Goal: Task Accomplishment & Management: Complete application form

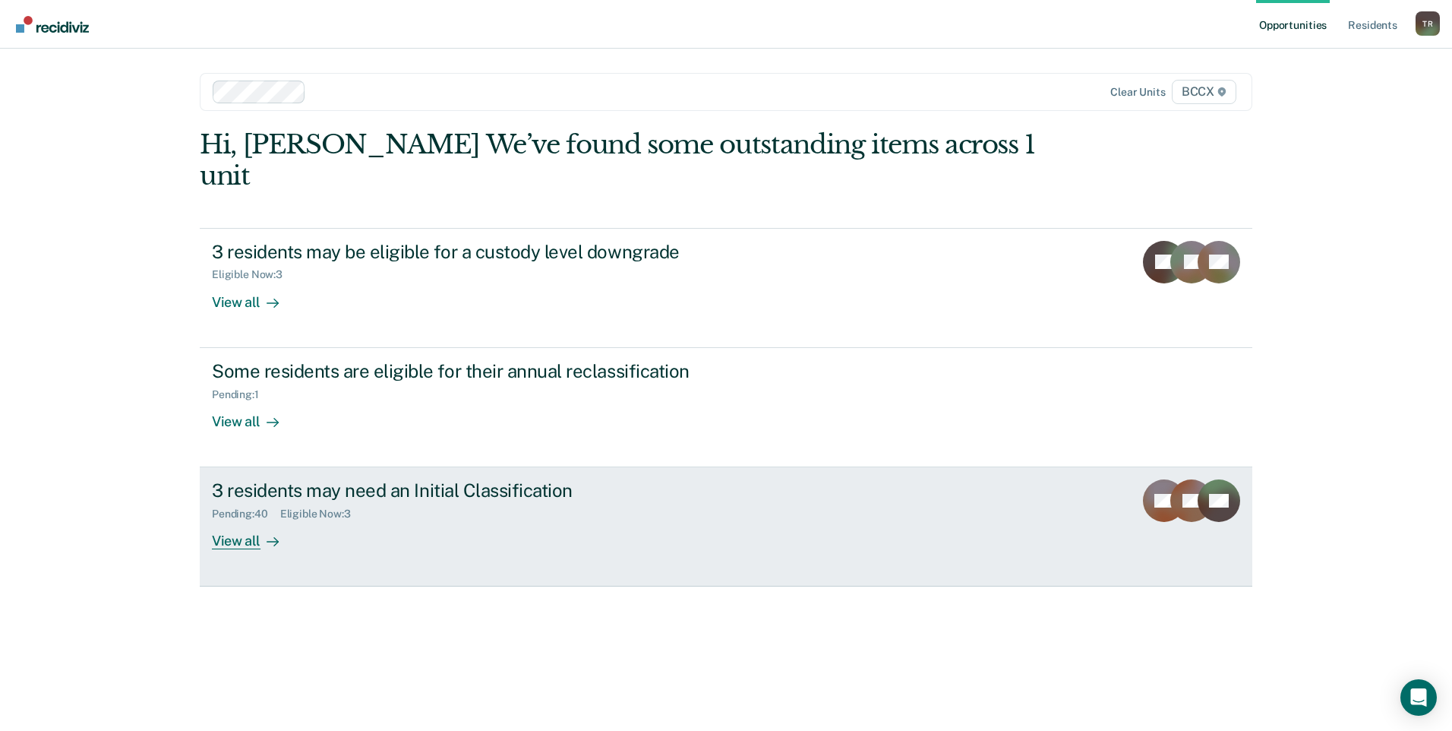
click at [249, 520] on div "View all" at bounding box center [254, 535] width 85 height 30
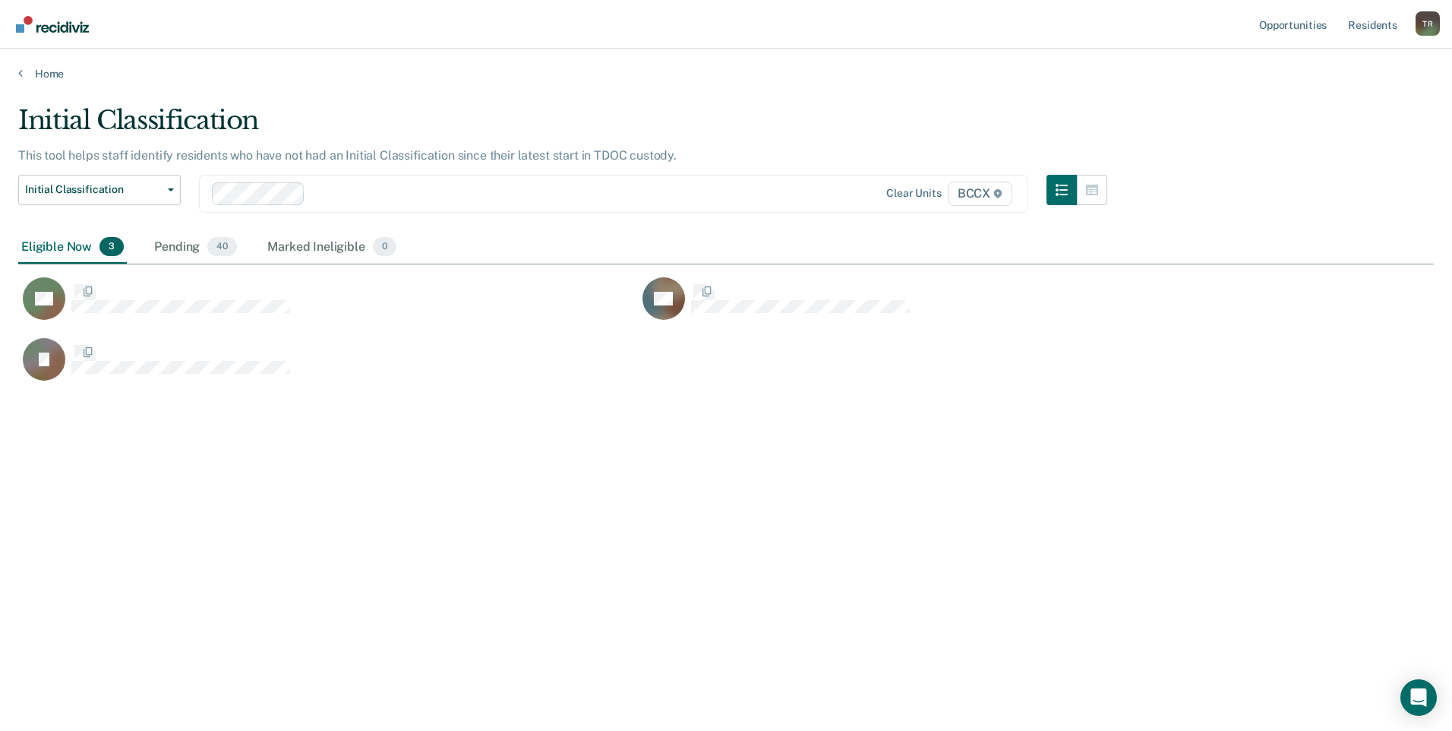
scroll to position [500, 1404]
click at [843, 493] on div "Initial Classification This tool helps staff identify residents who have not ha…" at bounding box center [725, 361] width 1415 height 512
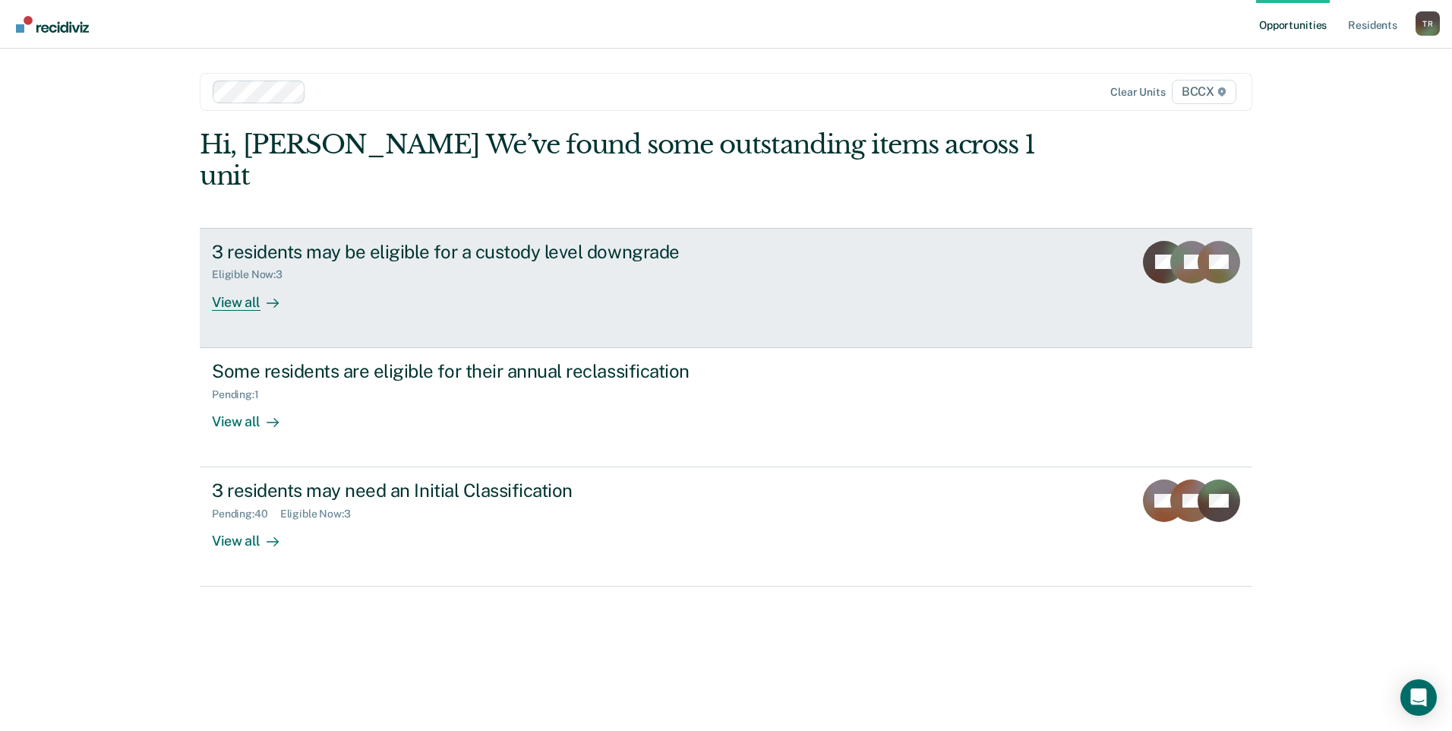
click at [245, 281] on div "View all" at bounding box center [254, 296] width 85 height 30
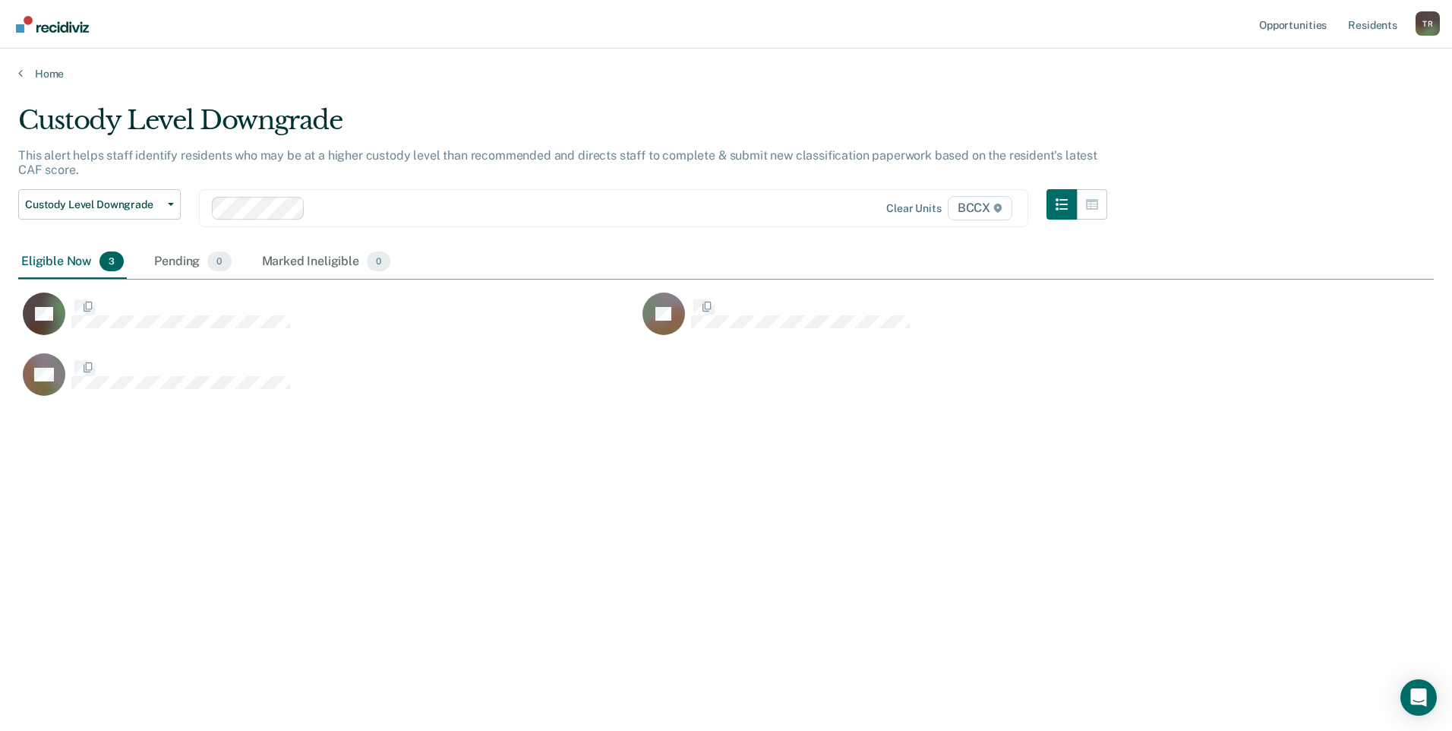
scroll to position [500, 1404]
click at [178, 538] on div "Custody Level Downgrade This alert helps staff identify residents who may be at…" at bounding box center [725, 361] width 1415 height 512
click at [332, 507] on div "Custody Level Downgrade This alert helps staff identify residents who may be at…" at bounding box center [725, 361] width 1415 height 512
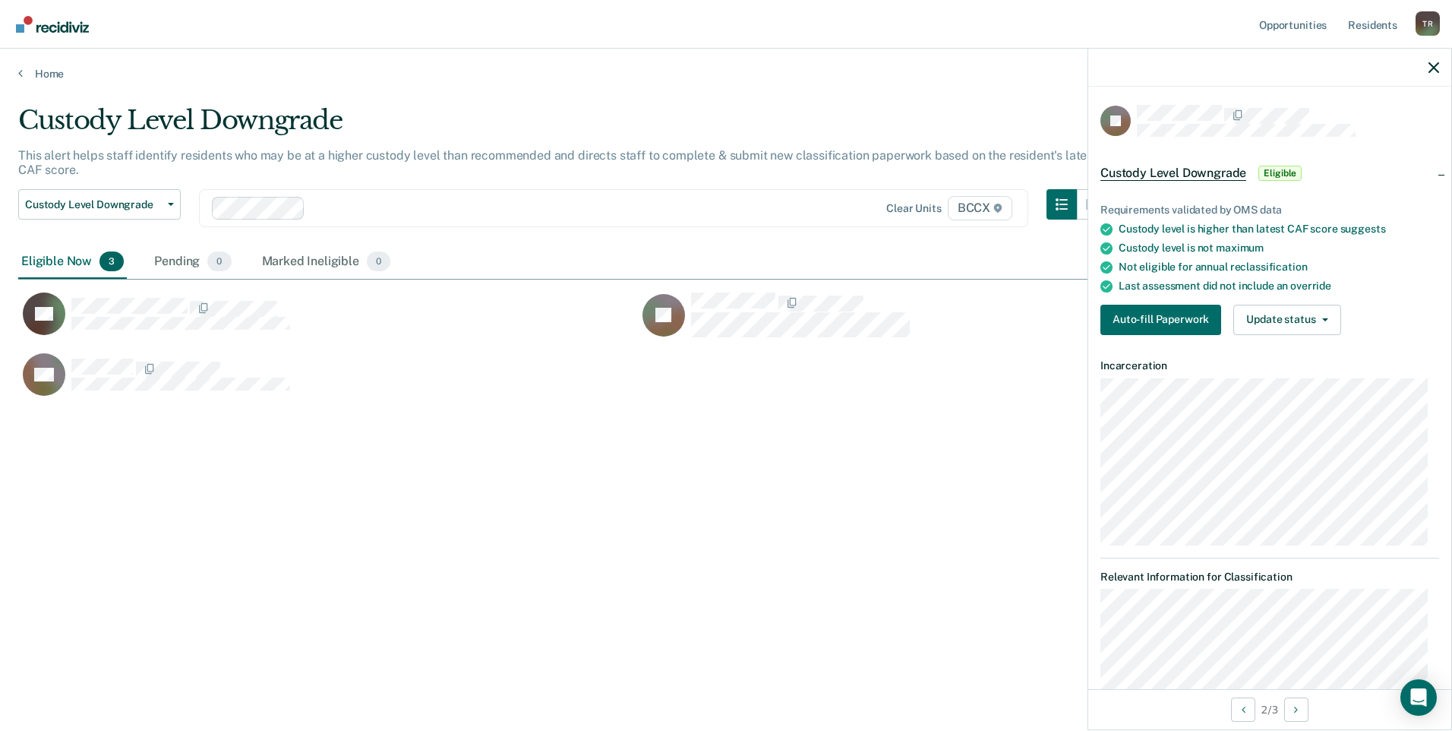
click at [1277, 173] on span "Eligible" at bounding box center [1279, 173] width 43 height 15
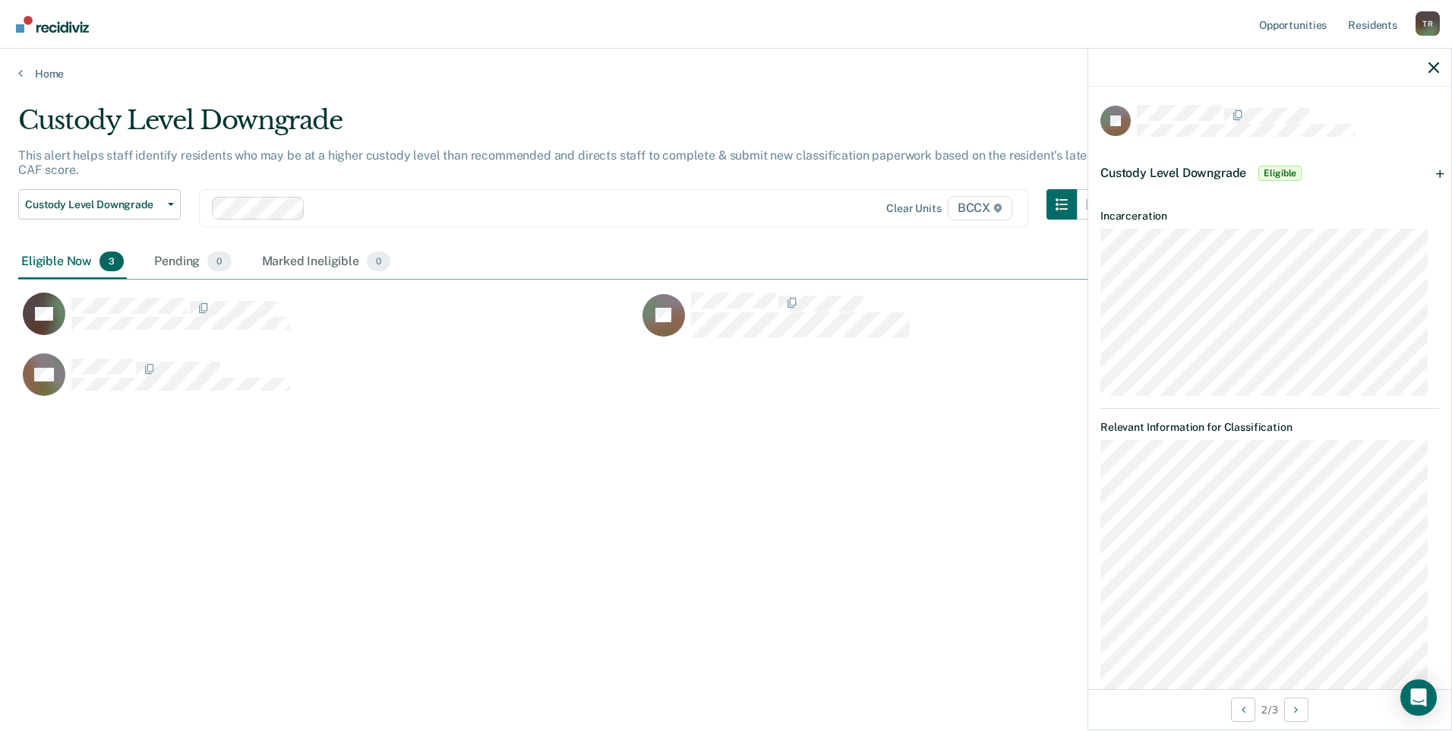
click at [1277, 173] on span "Eligible" at bounding box center [1279, 173] width 43 height 15
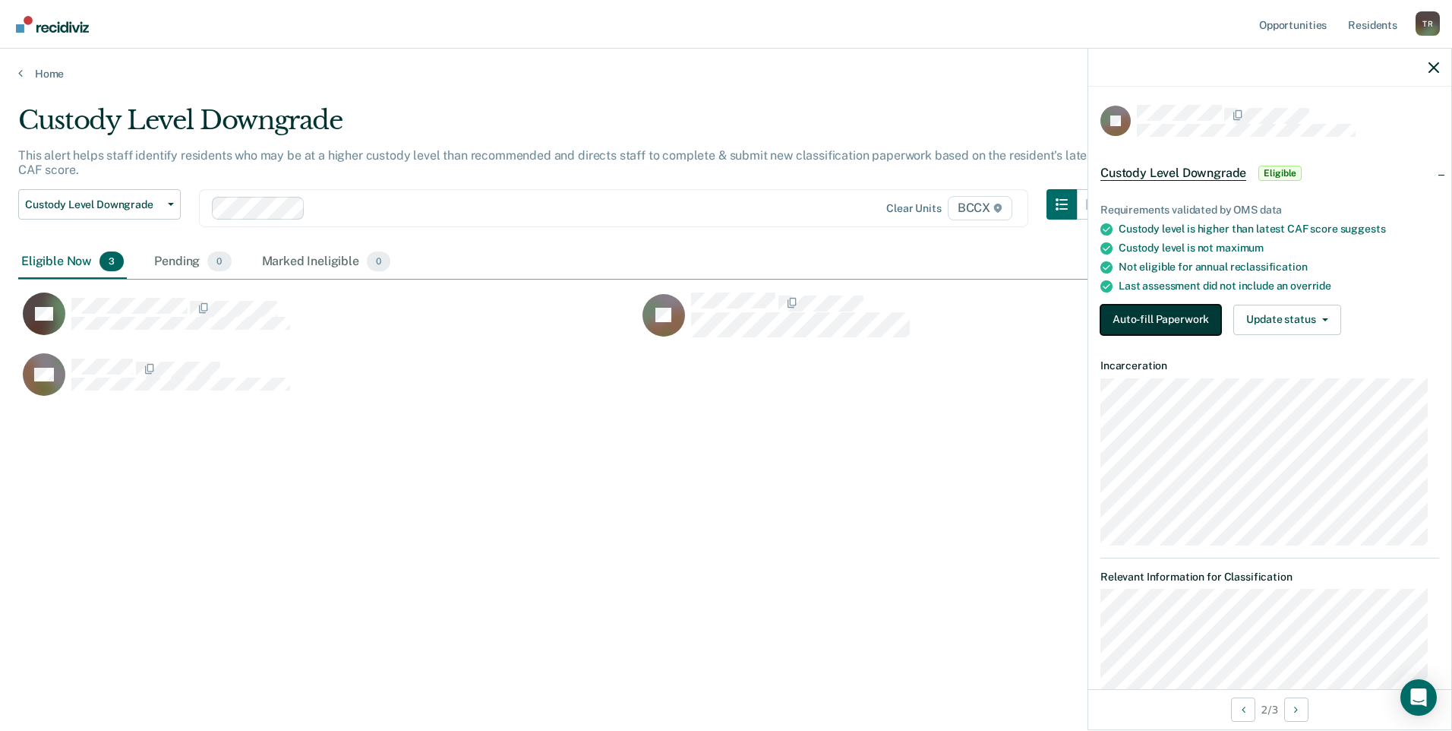
click at [1191, 319] on button "Auto-fill Paperwork" at bounding box center [1160, 320] width 121 height 30
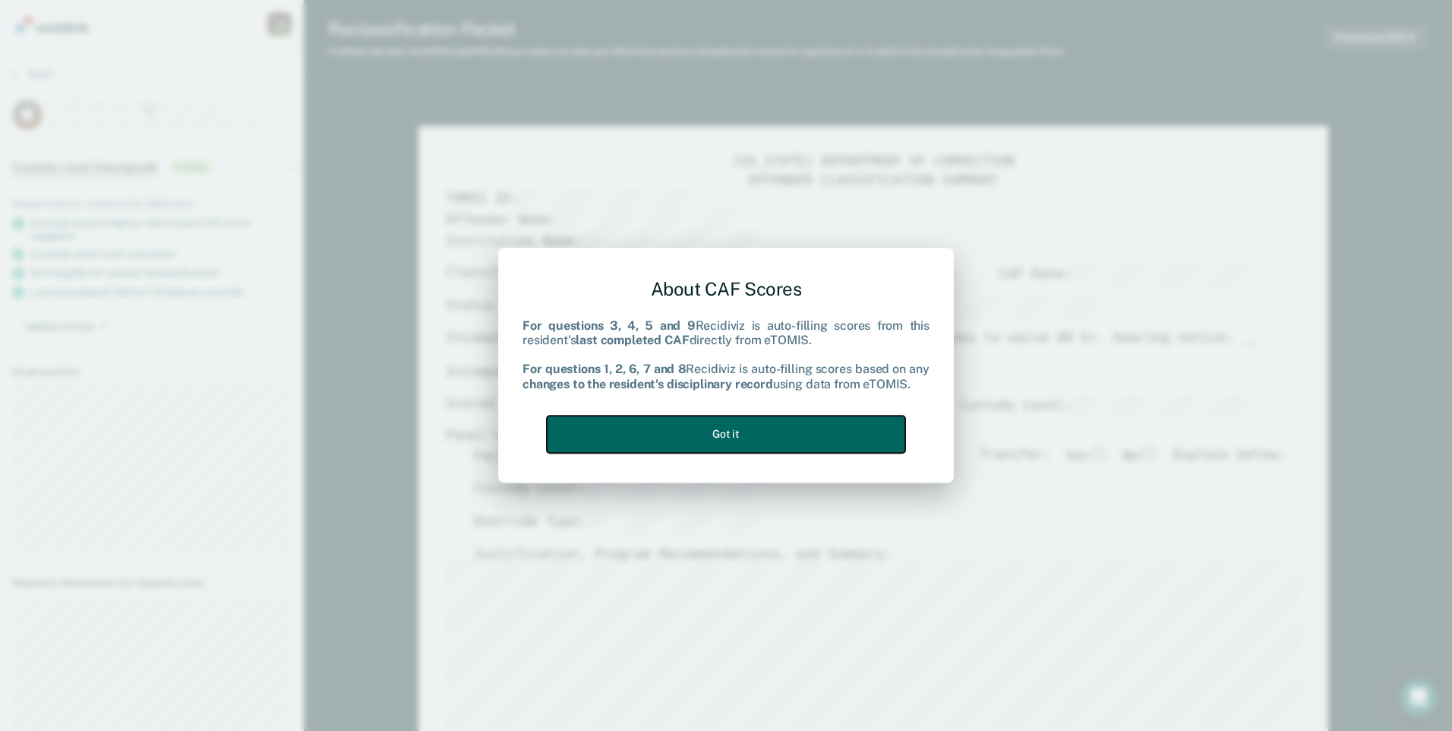
click at [712, 434] on button "Got it" at bounding box center [726, 433] width 358 height 37
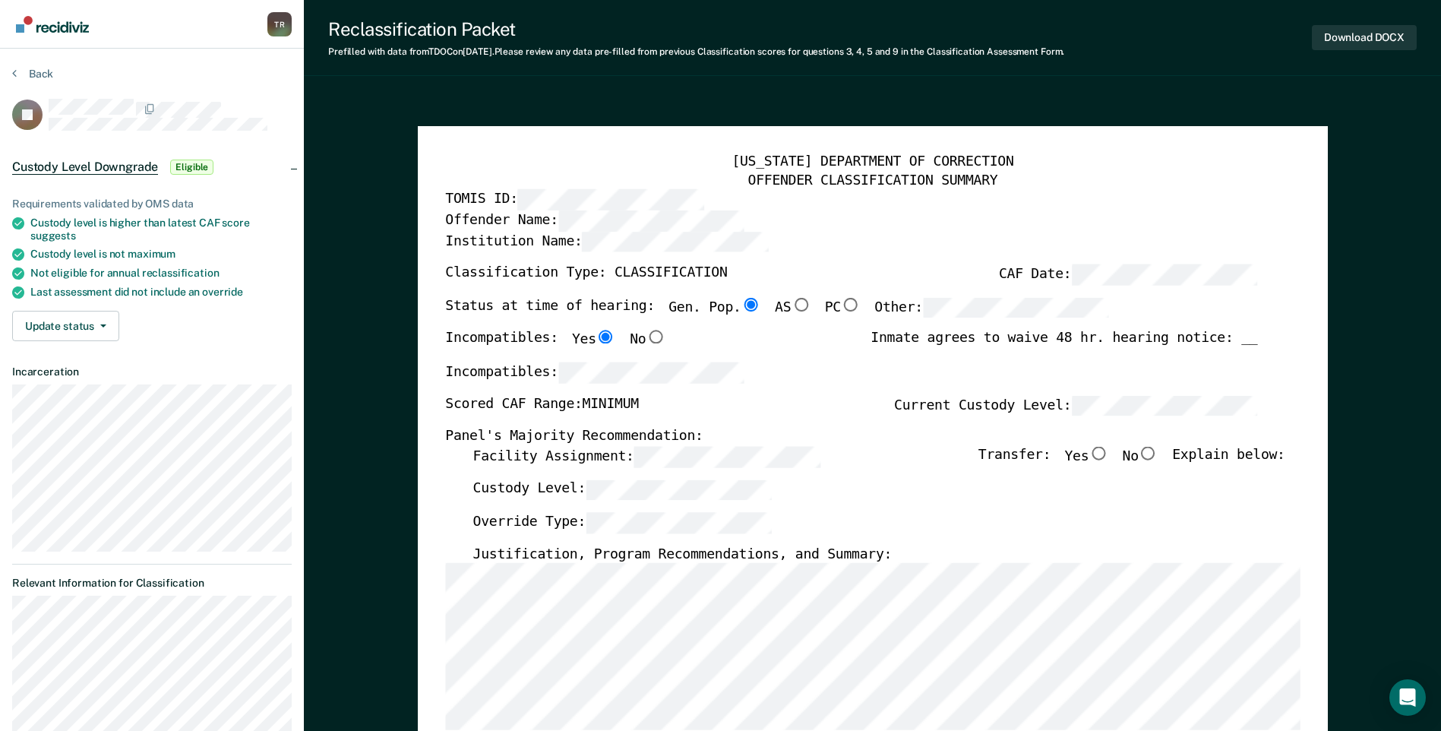
type textarea "x"
click at [77, 327] on button "Update status" at bounding box center [65, 326] width 107 height 30
click at [76, 384] on button "Mark Ineligible" at bounding box center [85, 386] width 147 height 24
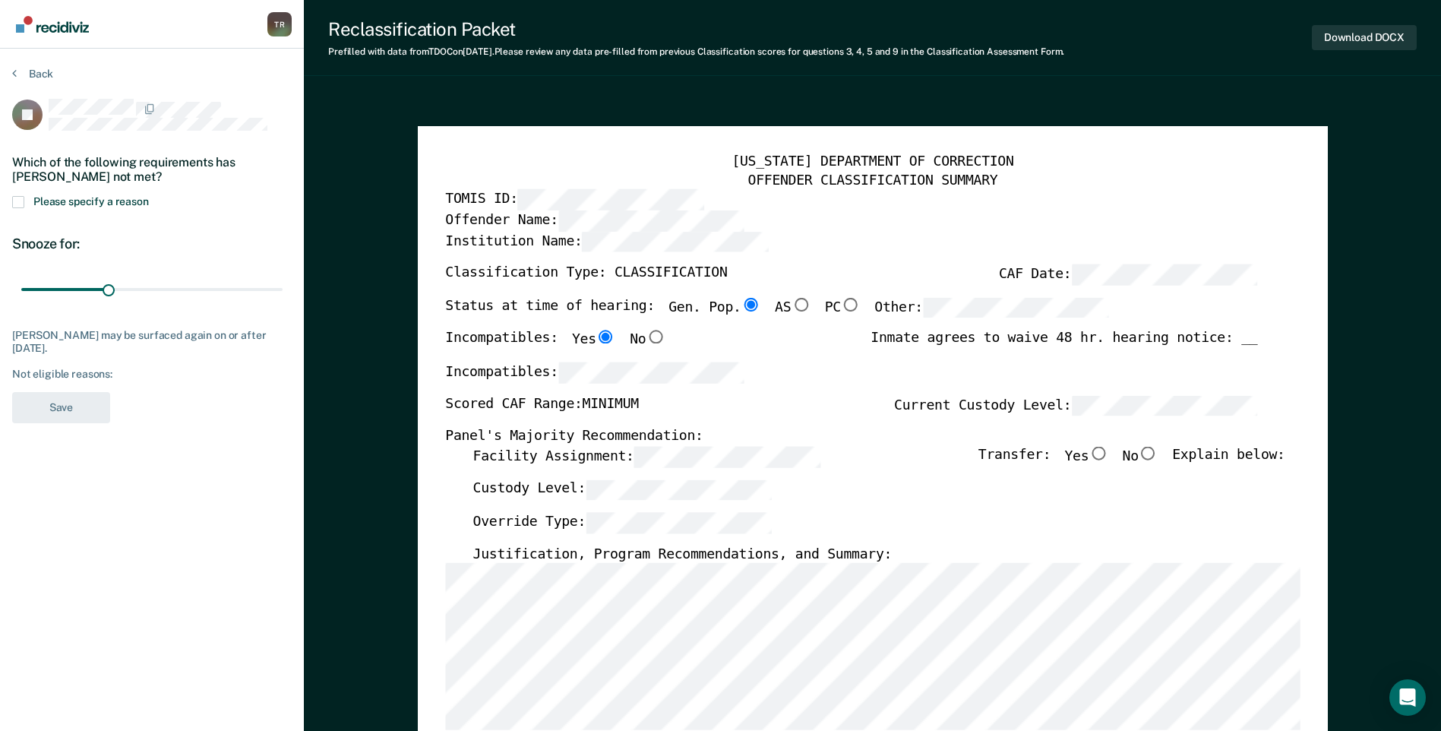
click at [17, 203] on span at bounding box center [18, 202] width 12 height 12
click at [149, 196] on input "Please specify a reason" at bounding box center [149, 196] width 0 height 0
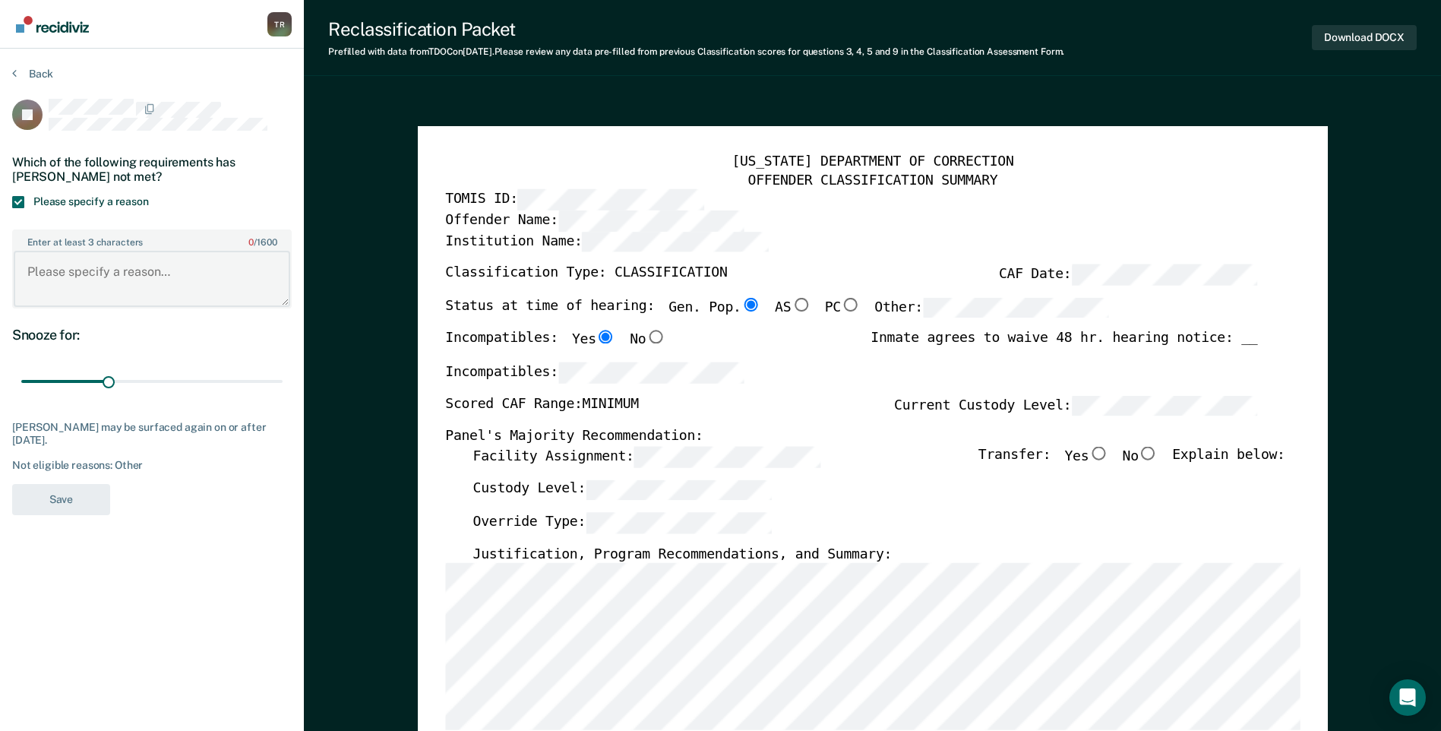
click at [96, 270] on textarea "Enter at least 3 characters 0 / 1600" at bounding box center [152, 279] width 276 height 56
type textarea "Williamson County detainer remains."
click at [58, 498] on button "Save" at bounding box center [61, 499] width 98 height 31
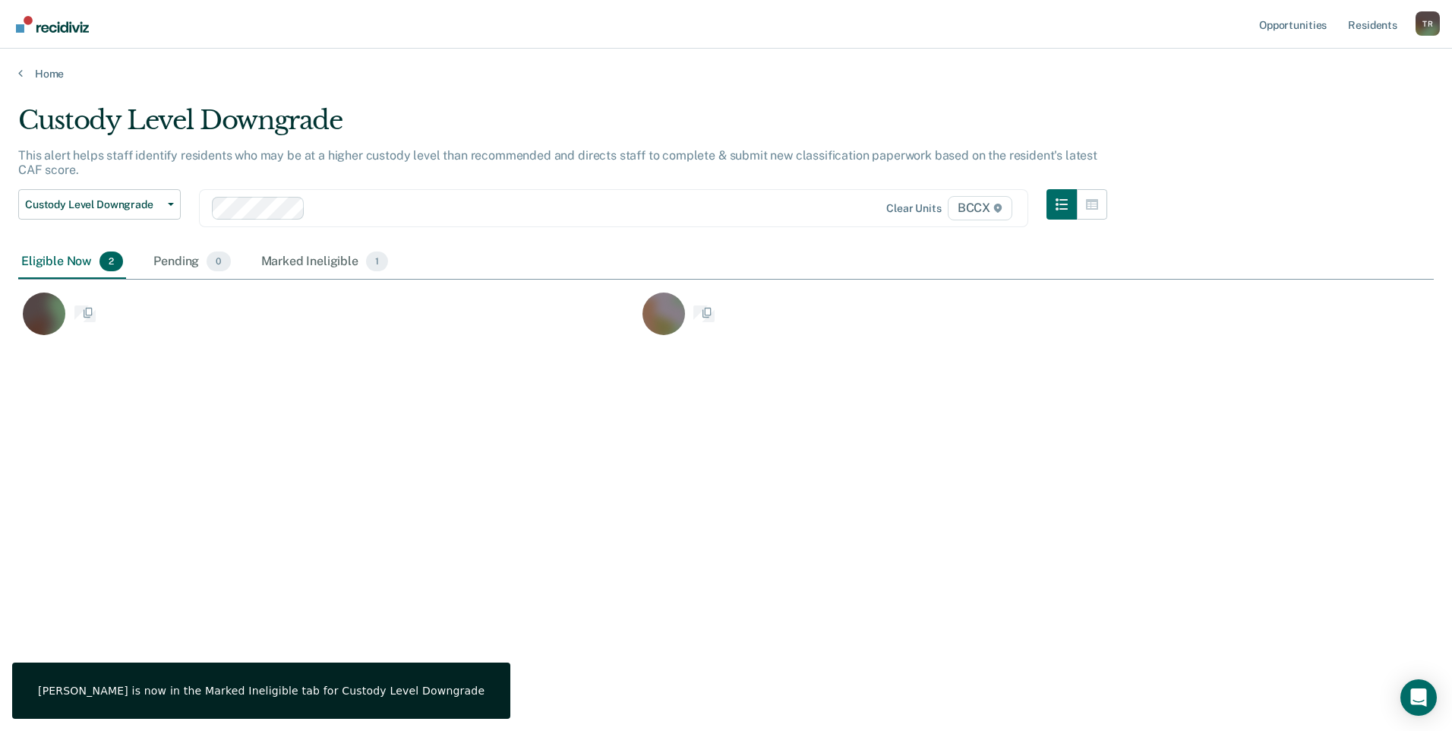
scroll to position [500, 1404]
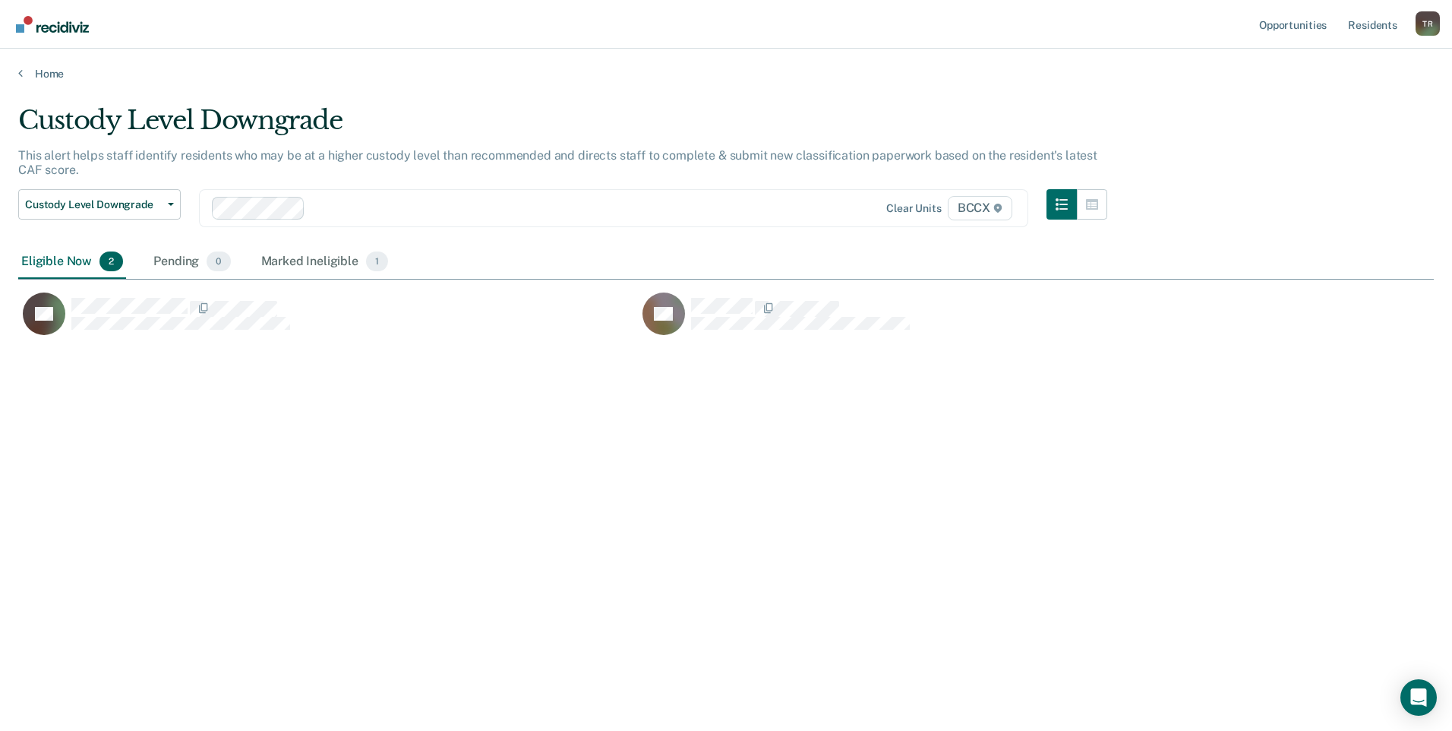
click at [223, 433] on div "Custody Level Downgrade This alert helps staff identify residents who may be at…" at bounding box center [725, 361] width 1415 height 512
